Goal: Task Accomplishment & Management: Manage account settings

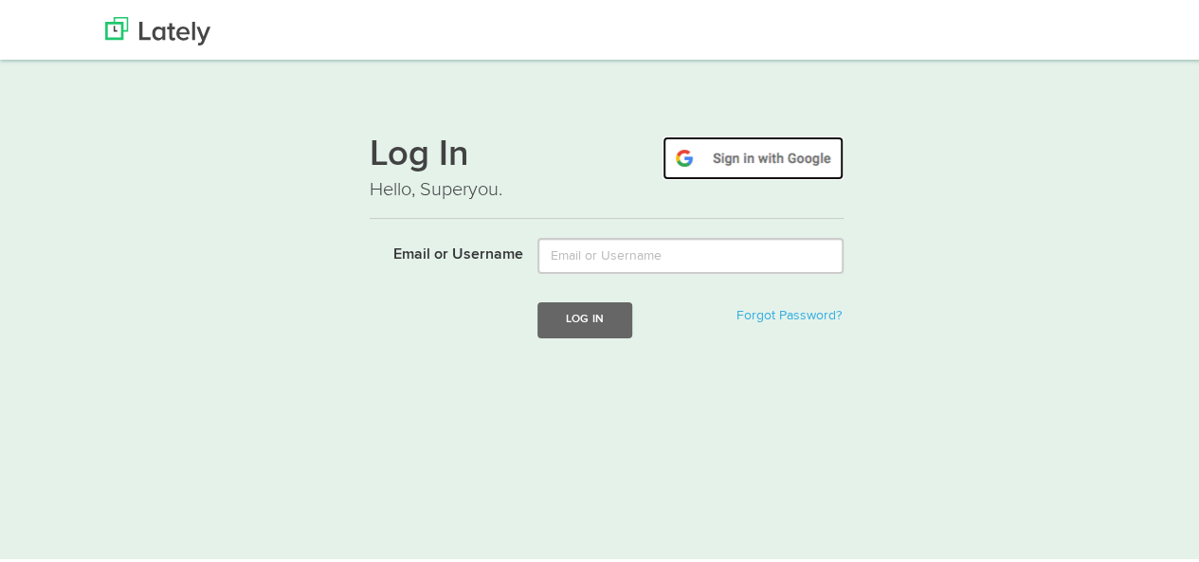
click at [716, 164] on img at bounding box center [752, 156] width 181 height 44
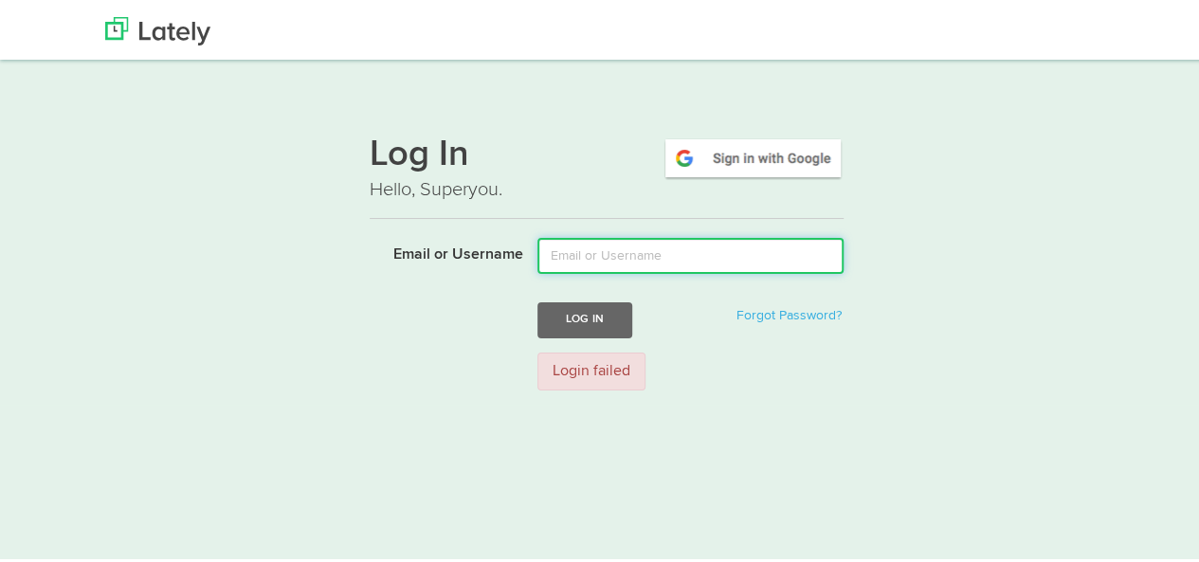
click at [618, 251] on input "Email or Username" at bounding box center [690, 253] width 306 height 36
type input "[EMAIL_ADDRESS][DOMAIN_NAME]"
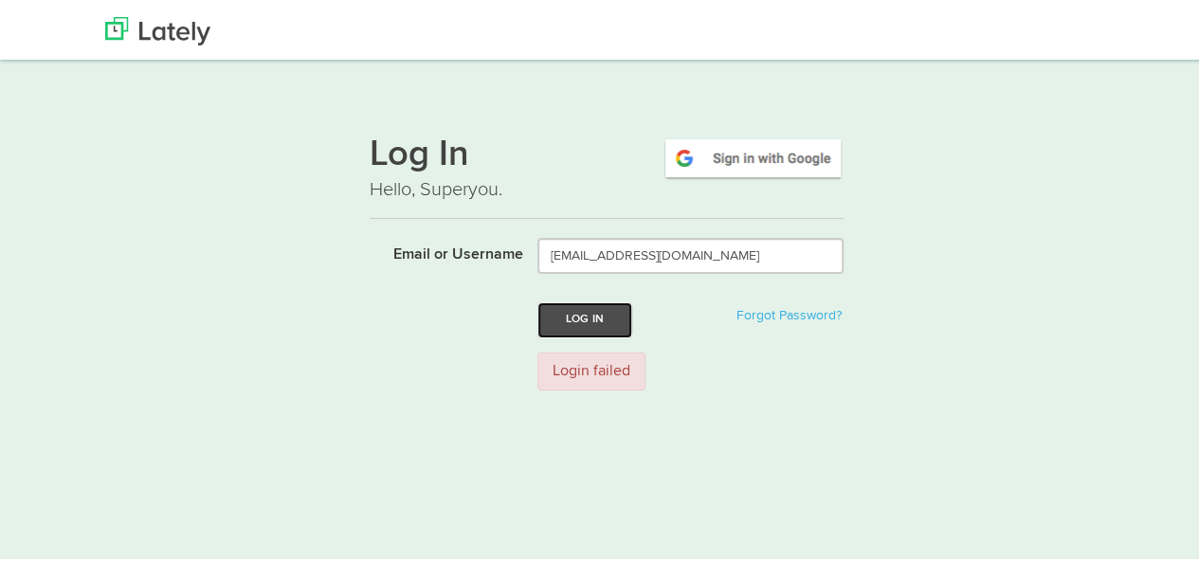
click at [559, 317] on button "Log In" at bounding box center [584, 316] width 95 height 35
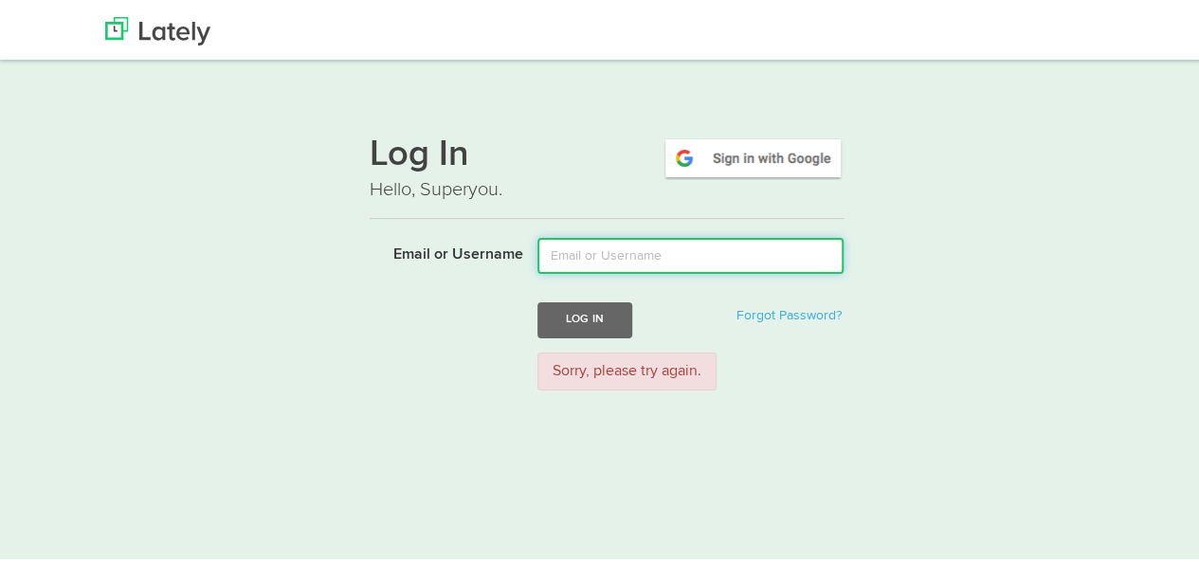
click at [587, 246] on input "Email or Username" at bounding box center [690, 253] width 306 height 36
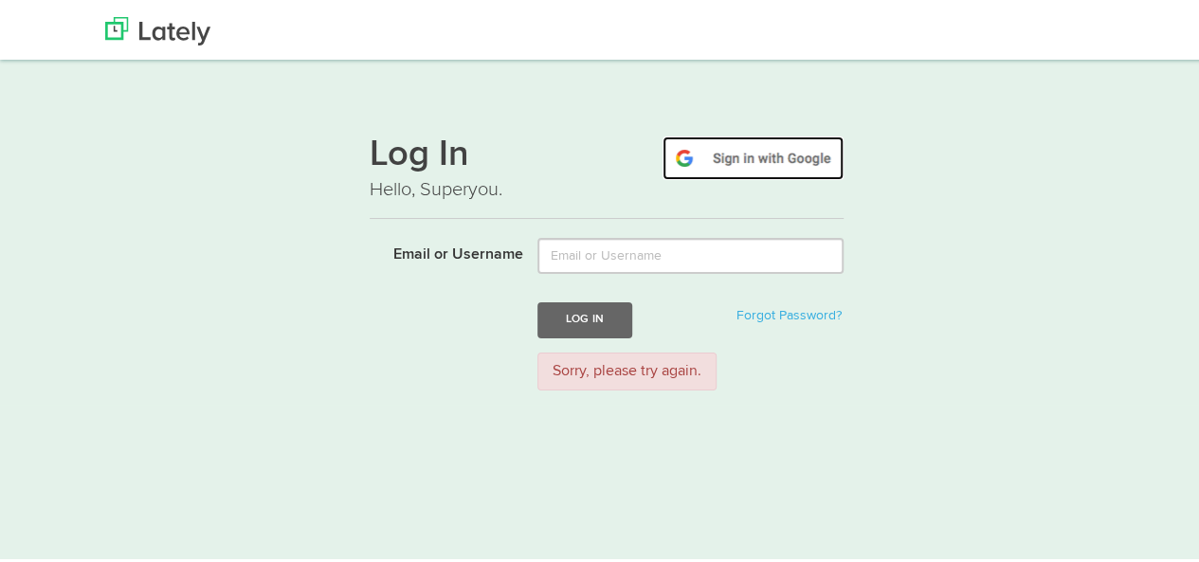
click at [750, 141] on img at bounding box center [752, 156] width 181 height 44
